Goal: Task Accomplishment & Management: Manage account settings

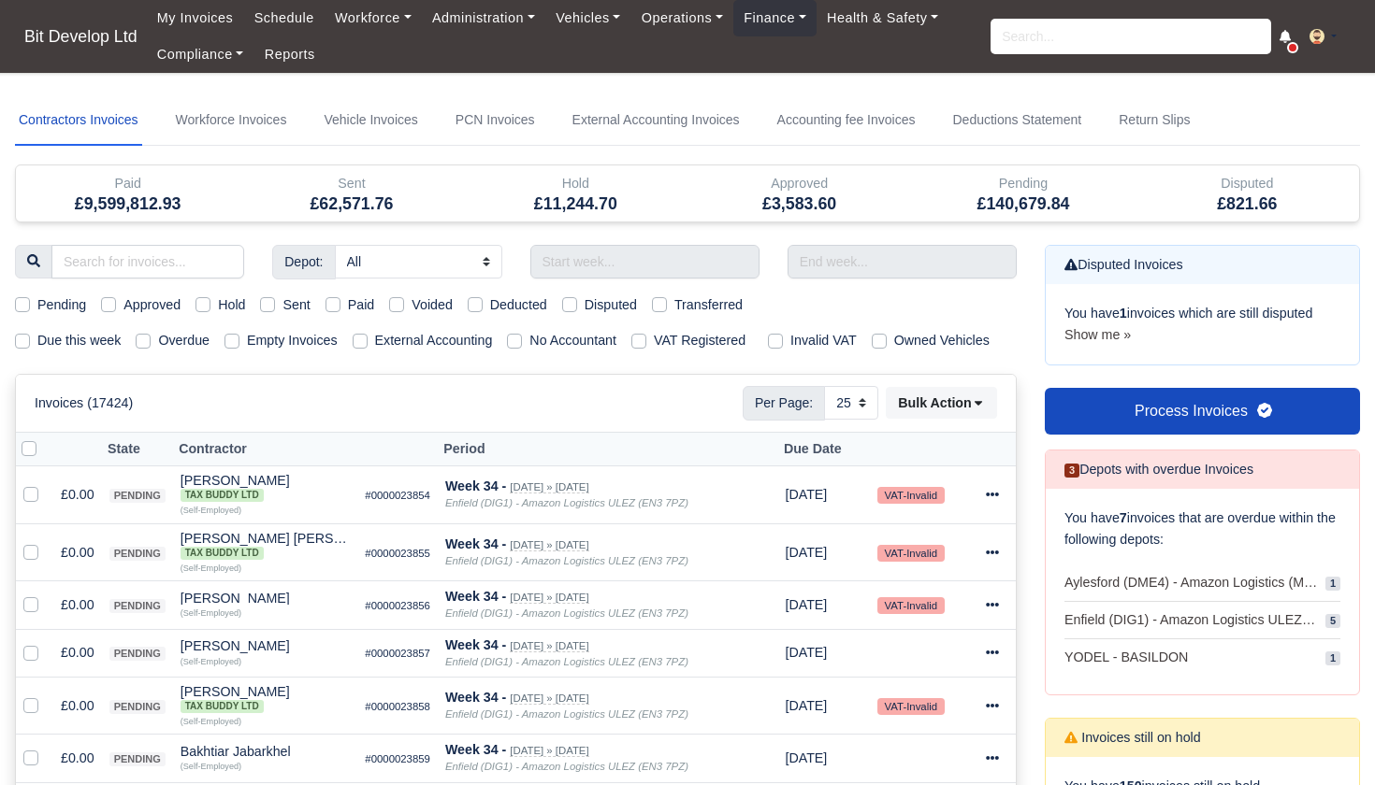
select select "25"
click at [37, 340] on label "Due this week" at bounding box center [78, 341] width 83 height 22
click at [19, 340] on input "Due this week" at bounding box center [22, 337] width 15 height 15
checkbox input "true"
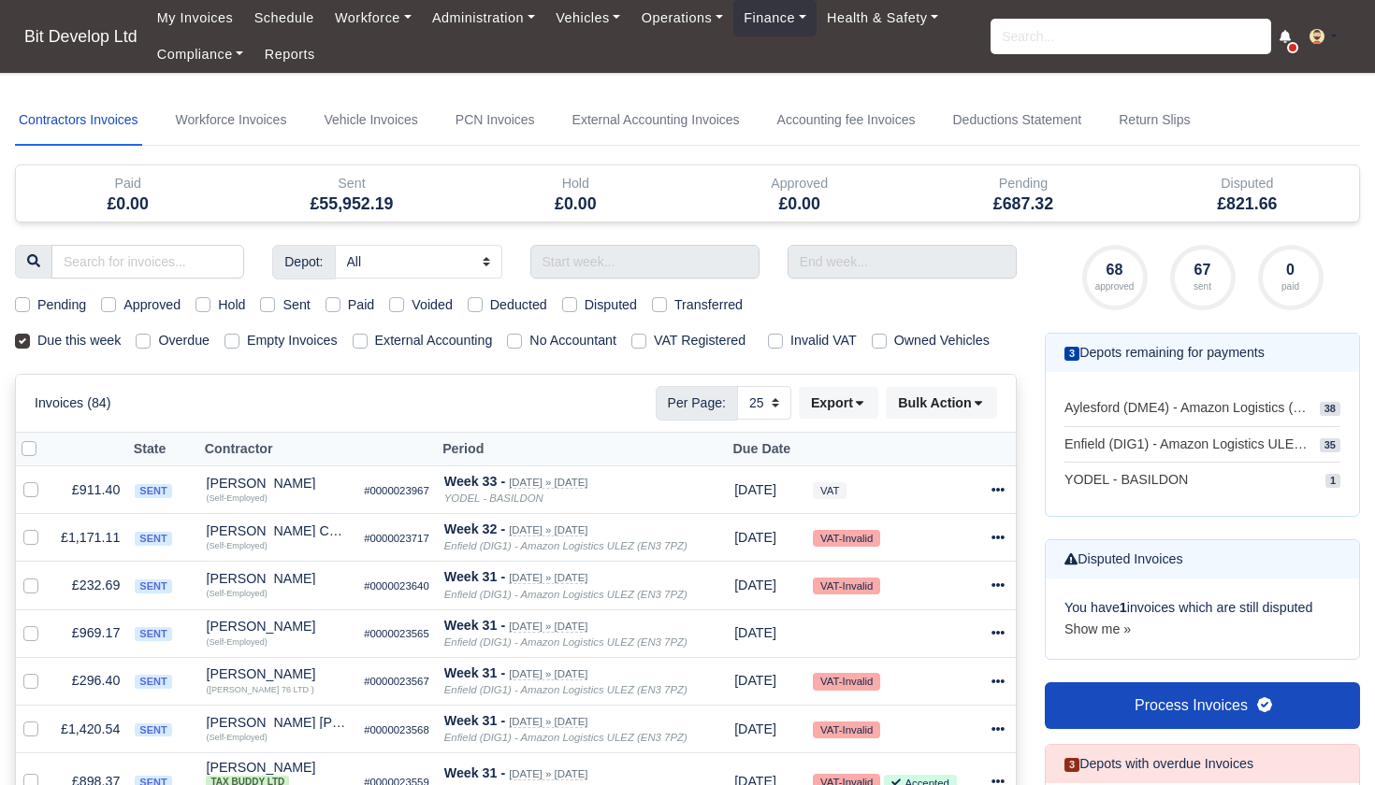
click at [37, 302] on label "Pending" at bounding box center [61, 306] width 49 height 22
click at [22, 302] on input "Pending" at bounding box center [22, 302] width 15 height 15
checkbox input "true"
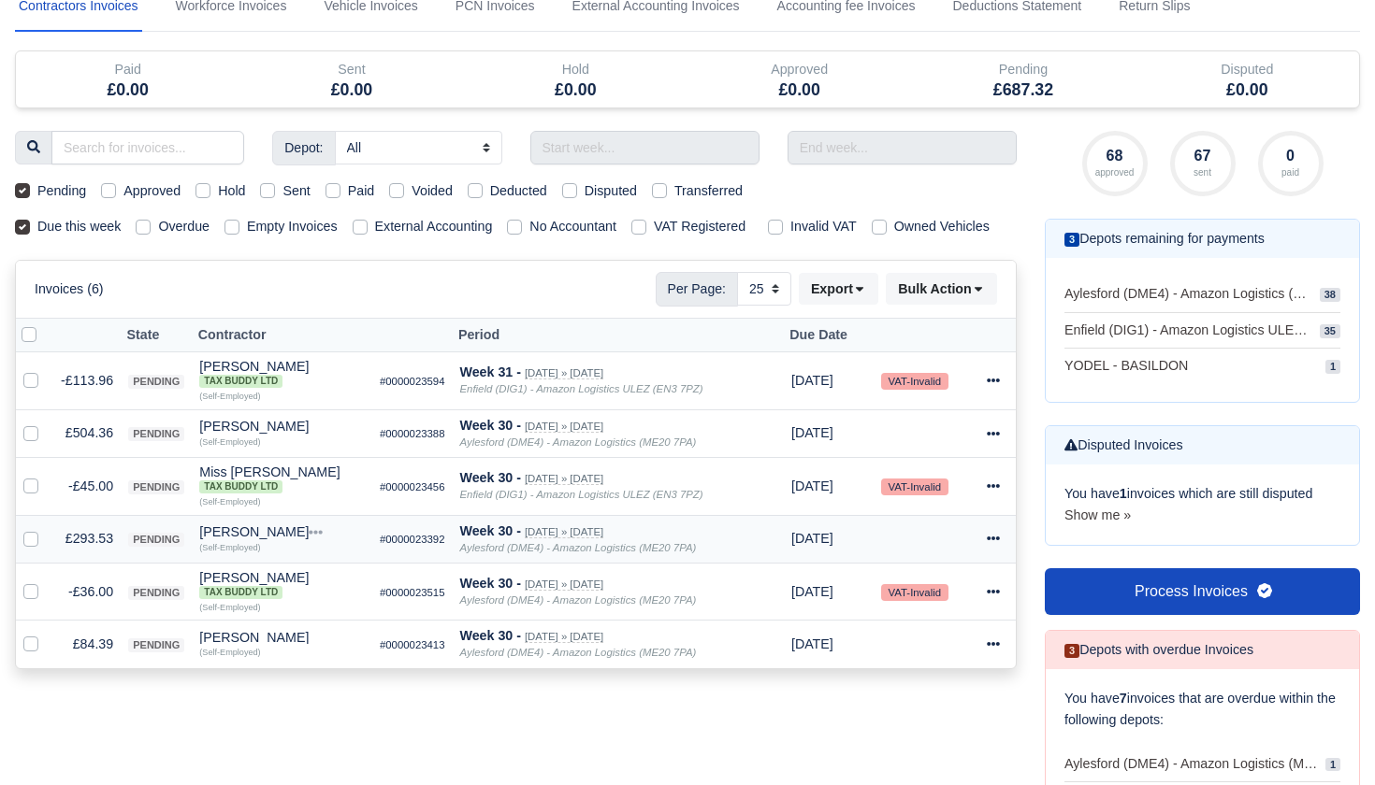
scroll to position [176, 0]
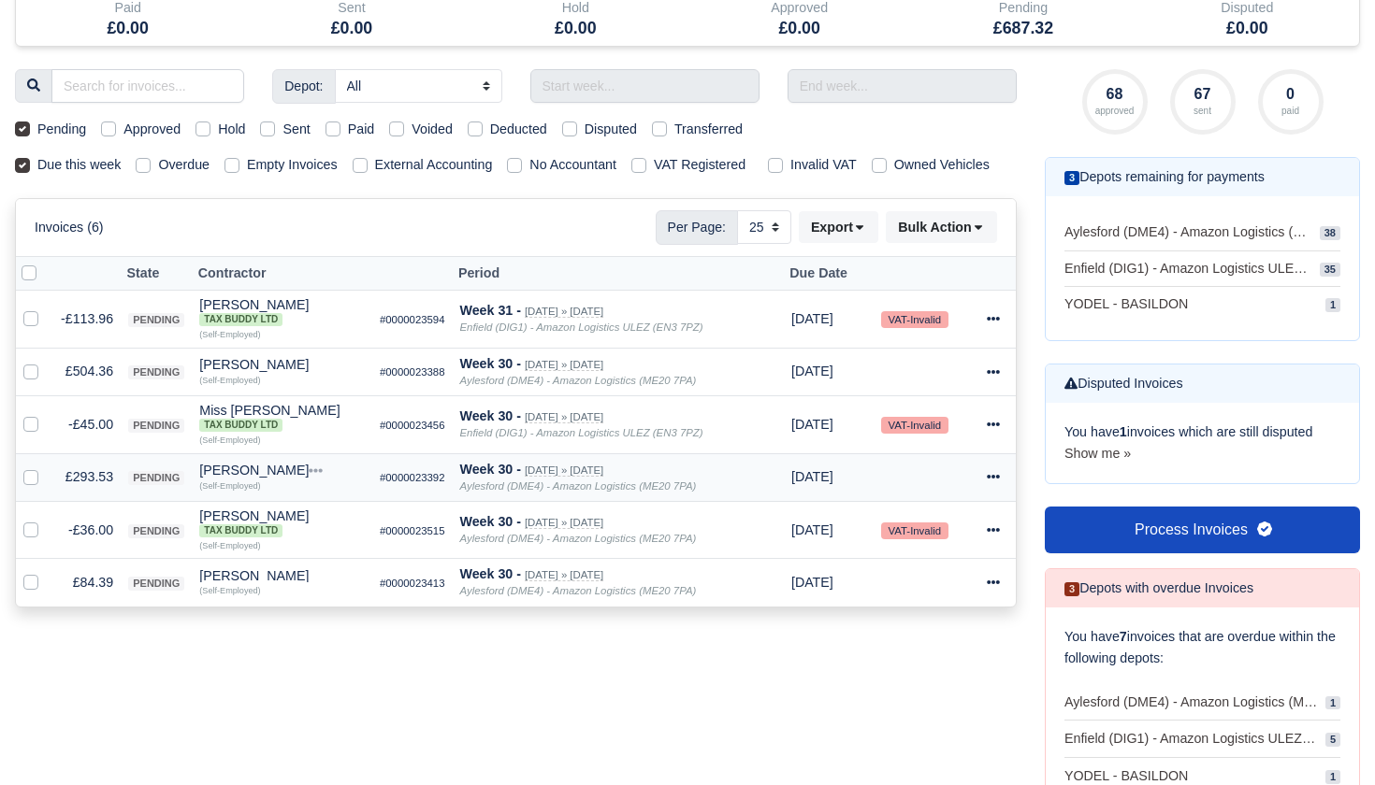
click at [46, 467] on label at bounding box center [46, 467] width 0 height 0
click at [27, 482] on input "checkbox" at bounding box center [30, 474] width 15 height 15
checkbox input "true"
click at [46, 572] on label at bounding box center [46, 572] width 0 height 0
click at [28, 587] on input "checkbox" at bounding box center [30, 579] width 15 height 15
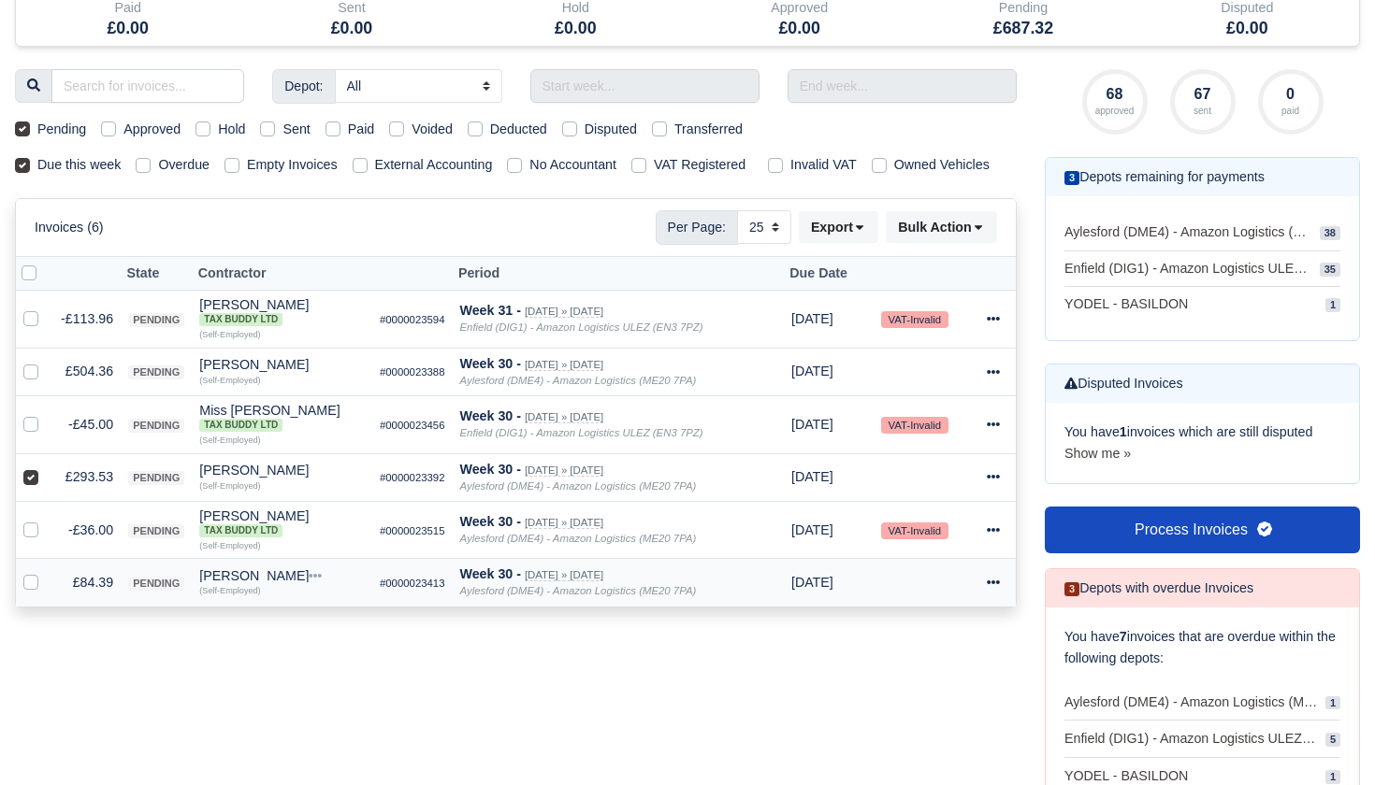
checkbox input "true"
click at [46, 361] on label at bounding box center [46, 361] width 0 height 0
click at [28, 376] on input "checkbox" at bounding box center [30, 368] width 15 height 15
checkbox input "true"
click at [953, 243] on button "Bulk Action" at bounding box center [941, 227] width 111 height 32
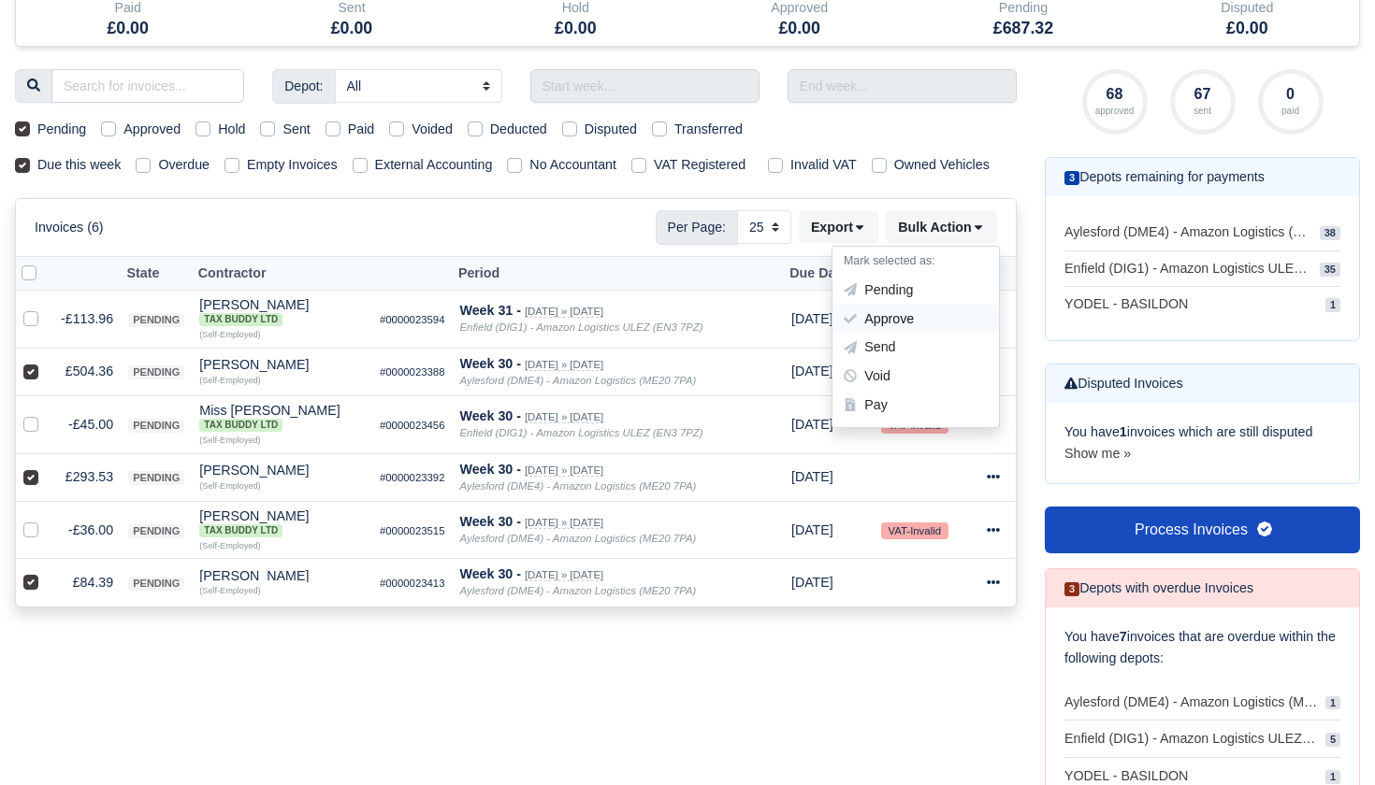
click at [899, 328] on div "Approve" at bounding box center [915, 319] width 166 height 29
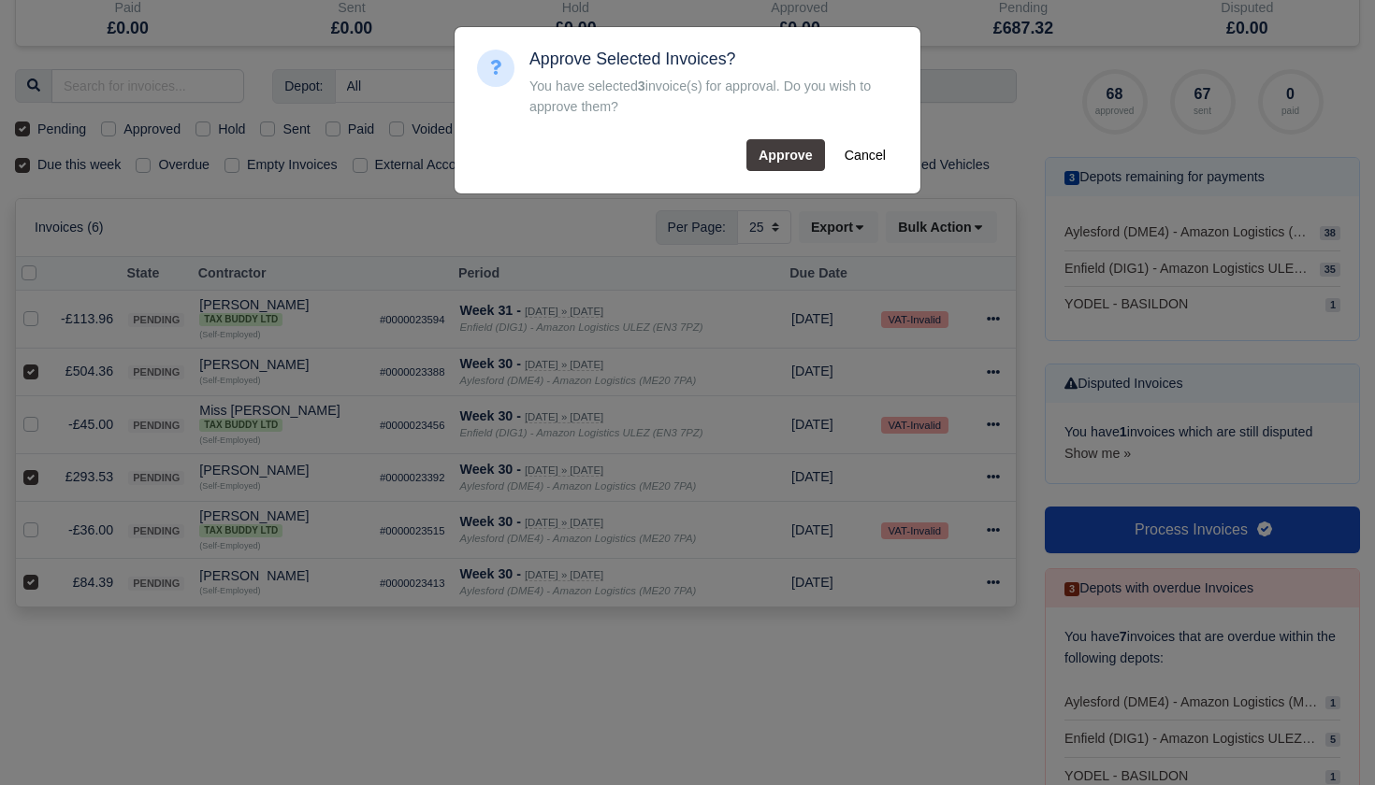
click at [789, 158] on button "Approve" at bounding box center [785, 155] width 79 height 32
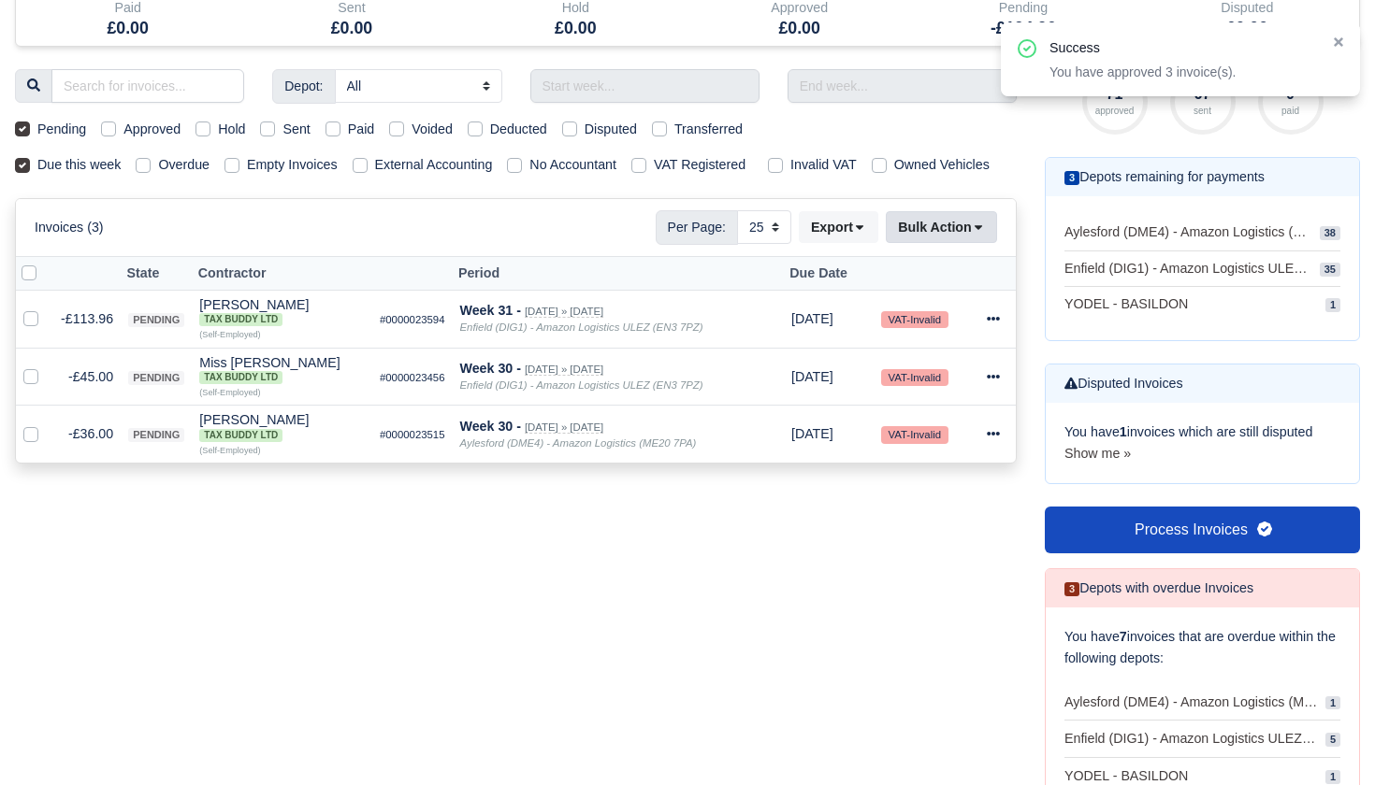
click at [986, 243] on button "Bulk Action" at bounding box center [941, 227] width 111 height 32
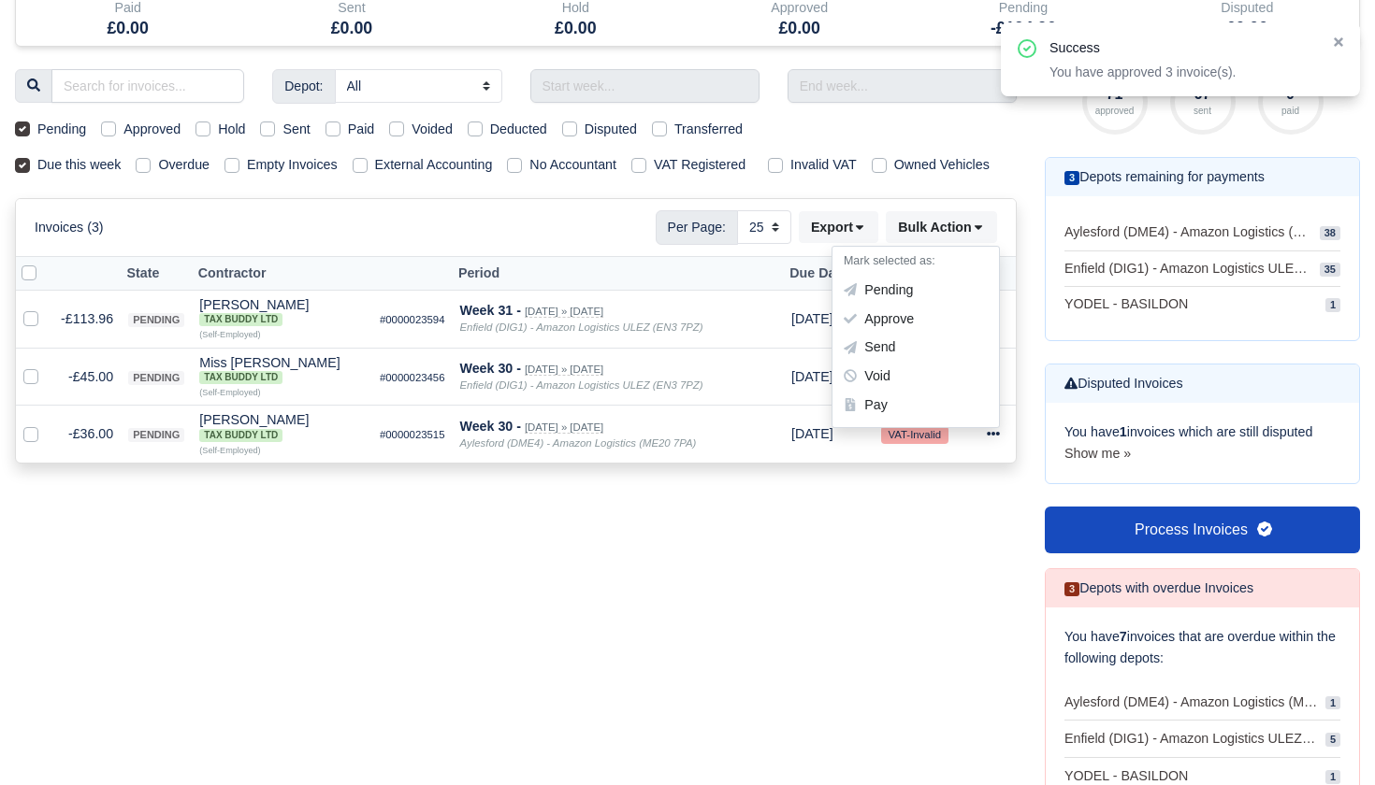
click at [37, 127] on label "Pending" at bounding box center [61, 130] width 49 height 22
click at [20, 127] on input "Pending" at bounding box center [22, 126] width 15 height 15
checkbox input "false"
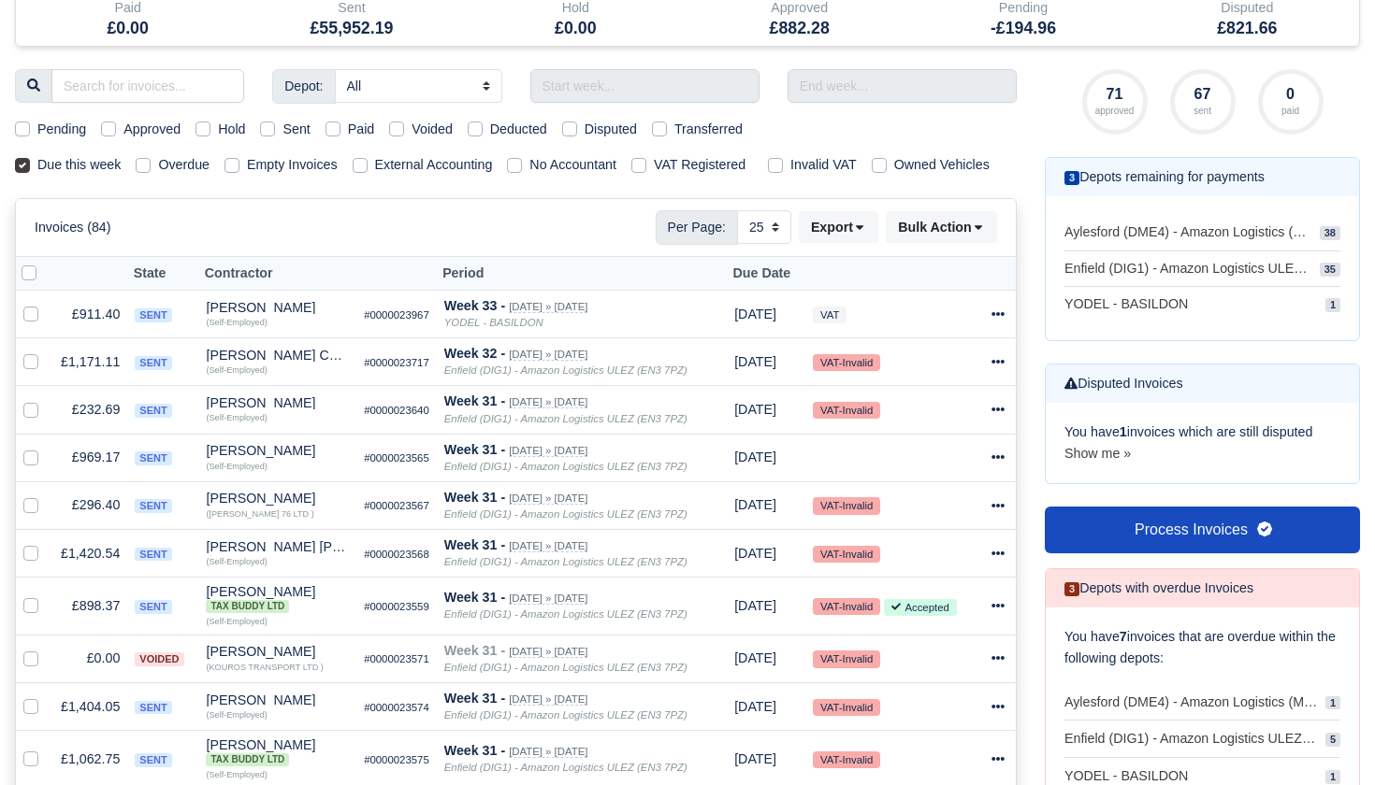
click at [123, 128] on label "Approved" at bounding box center [151, 130] width 57 height 22
click at [107, 128] on input "Approved" at bounding box center [108, 126] width 15 height 15
checkbox input "true"
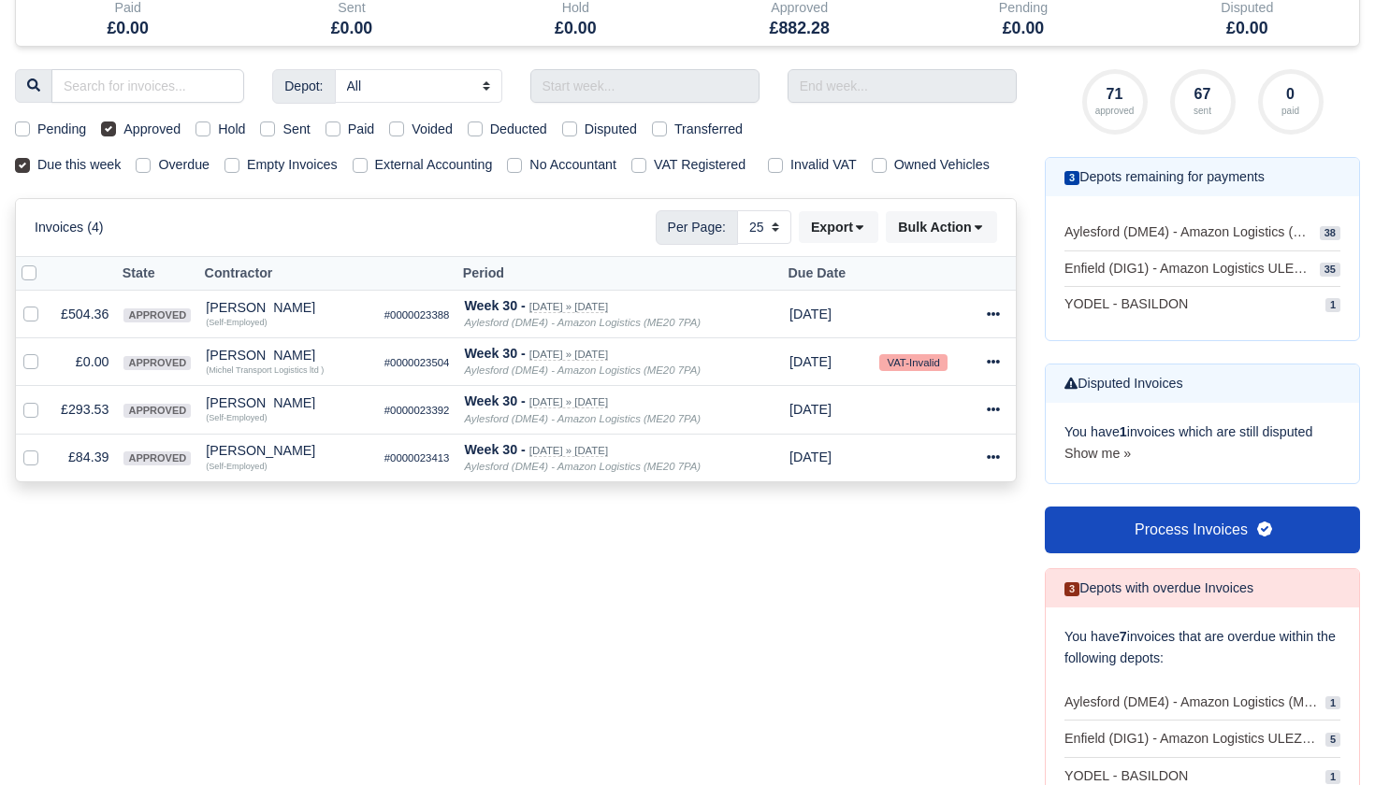
click at [44, 263] on label at bounding box center [44, 263] width 0 height 0
click at [25, 278] on input "checkbox" at bounding box center [29, 270] width 15 height 15
checkbox input "true"
click at [46, 352] on label at bounding box center [46, 352] width 0 height 0
click at [32, 367] on input "checkbox" at bounding box center [30, 359] width 15 height 15
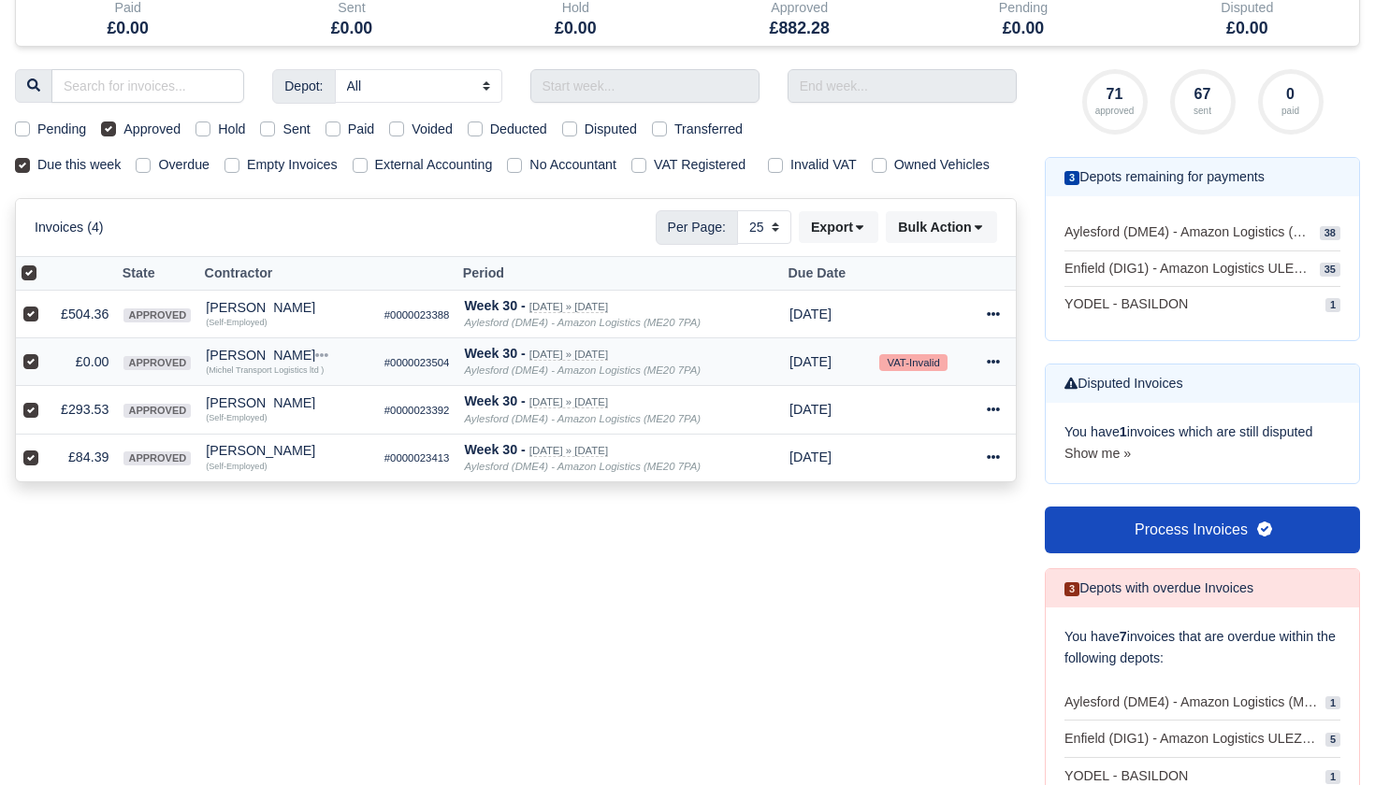
checkbox input "false"
click at [983, 234] on icon at bounding box center [978, 227] width 13 height 13
click at [911, 363] on div "Send" at bounding box center [915, 348] width 166 height 29
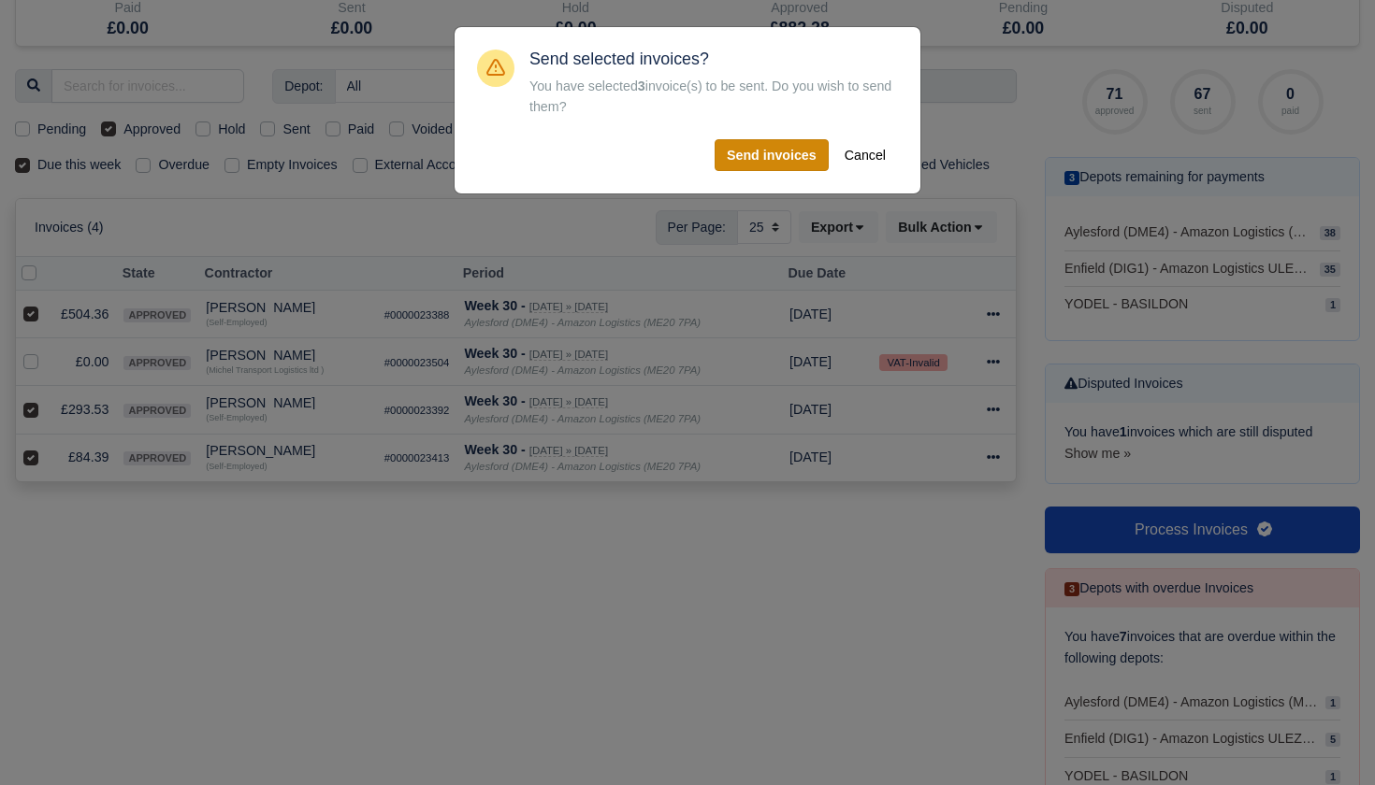
click at [777, 156] on button "Send invoices" at bounding box center [771, 155] width 114 height 32
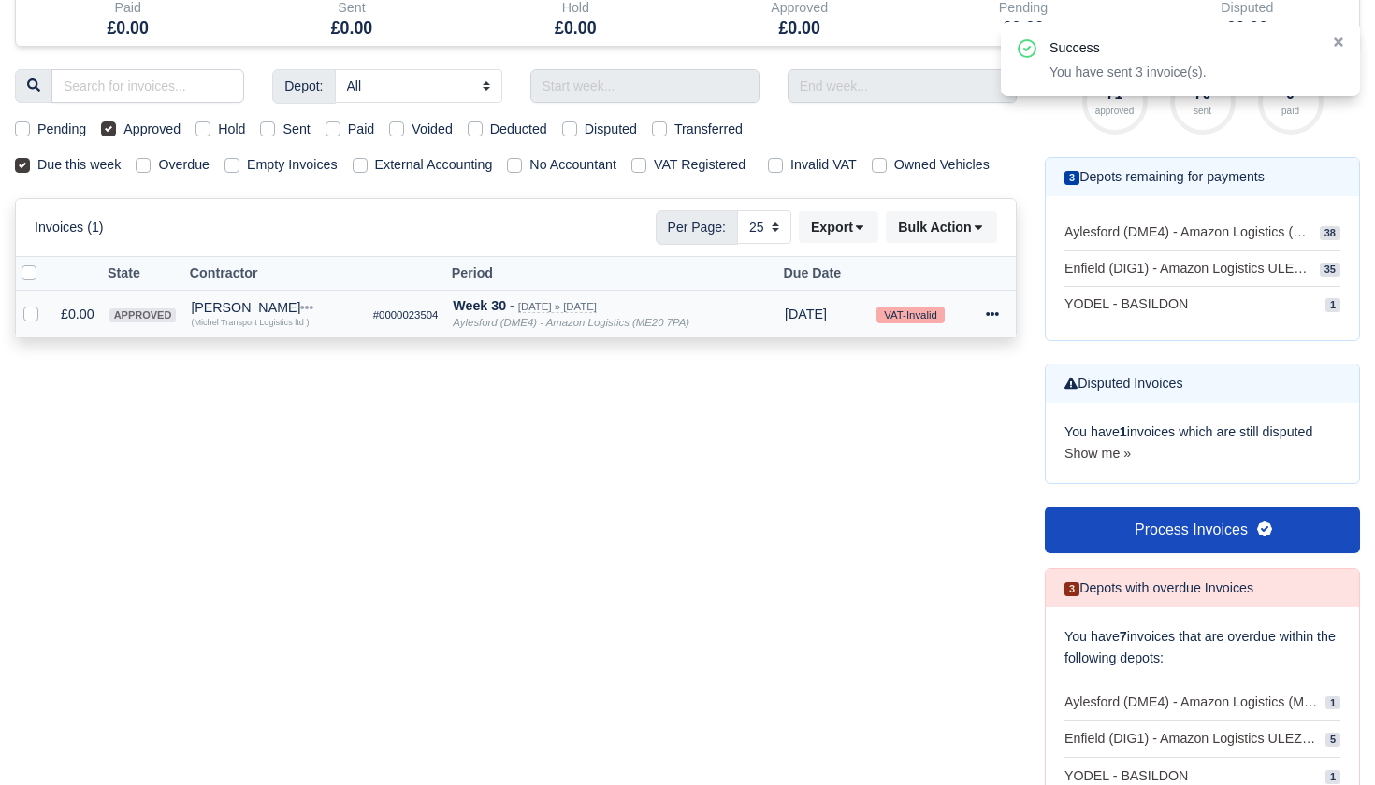
click at [46, 304] on label at bounding box center [46, 304] width 0 height 0
click at [28, 319] on input "checkbox" at bounding box center [30, 311] width 15 height 15
checkbox input "true"
click at [994, 321] on icon at bounding box center [992, 314] width 13 height 13
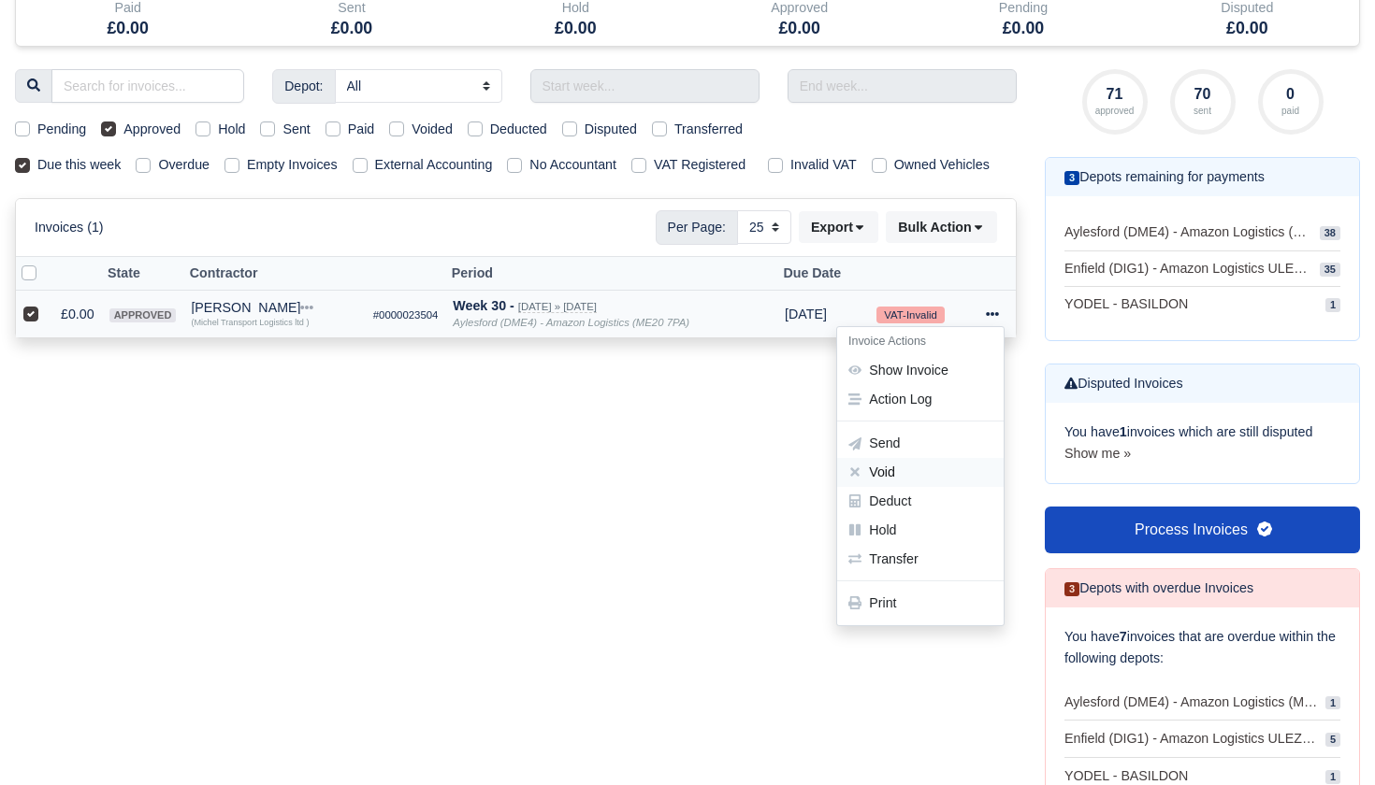
click at [890, 487] on button "Void" at bounding box center [920, 472] width 166 height 29
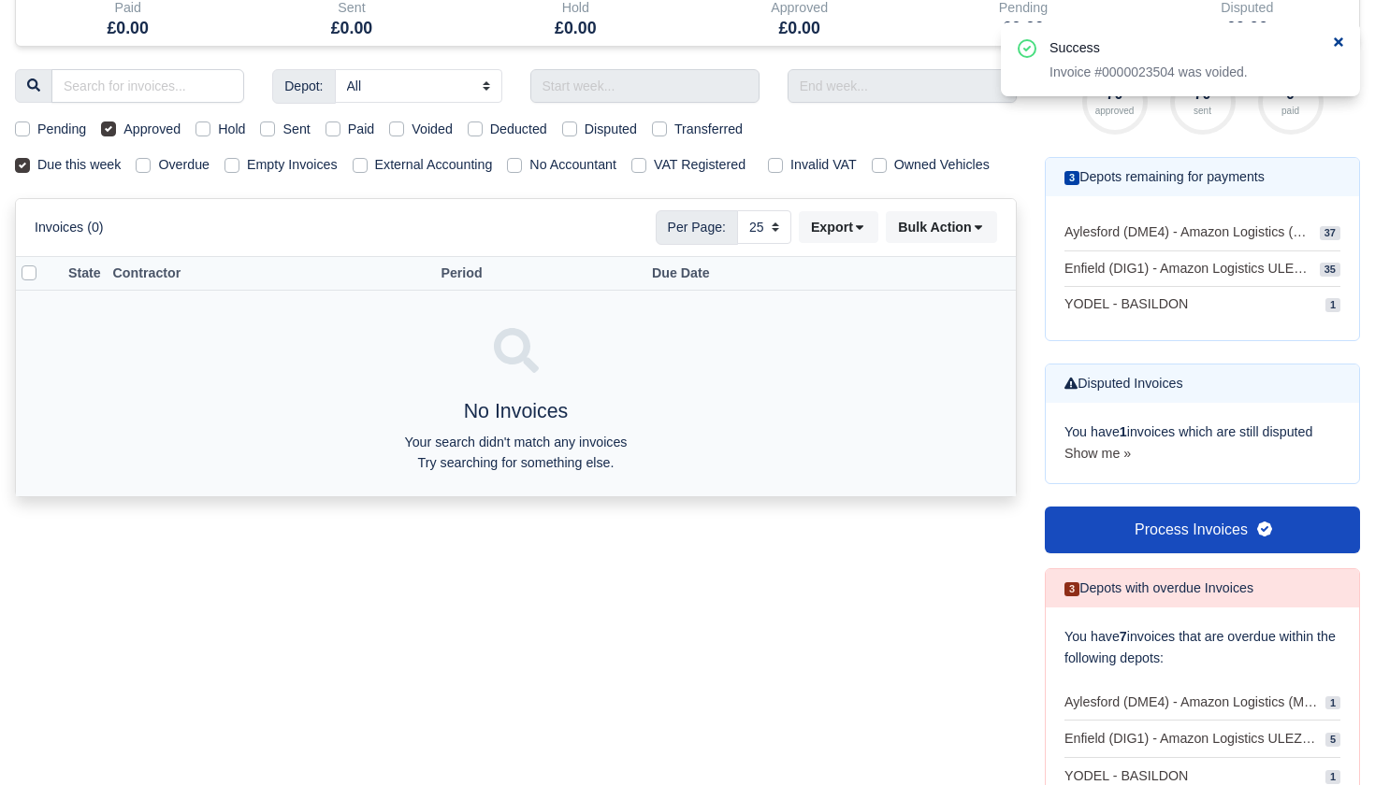
click at [1338, 41] on icon at bounding box center [1337, 41] width 9 height 9
